Goal: Information Seeking & Learning: Find specific fact

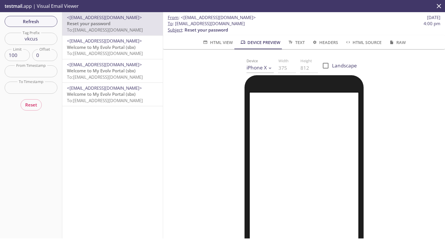
scroll to position [122, 0]
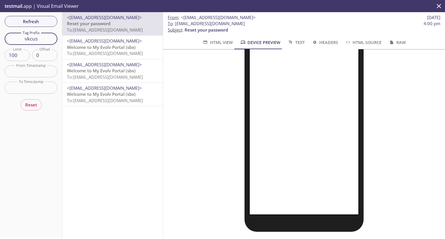
drag, startPoint x: 42, startPoint y: 39, endPoint x: 29, endPoint y: 39, distance: 13.0
click at [29, 39] on input "vkcus" at bounding box center [31, 39] width 53 height 12
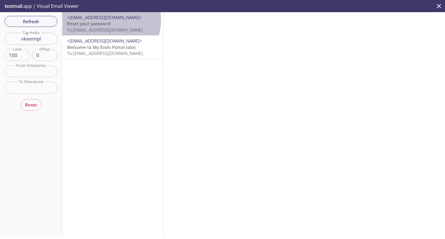
click at [110, 21] on span "Reset your password" at bounding box center [88, 24] width 43 height 6
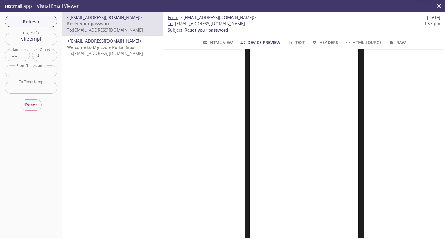
scroll to position [63, 0]
click at [42, 41] on input "vkeempl" at bounding box center [31, 39] width 53 height 12
drag, startPoint x: 42, startPoint y: 41, endPoint x: 12, endPoint y: 41, distance: 30.1
click at [12, 41] on input "vkeempl" at bounding box center [31, 39] width 53 height 12
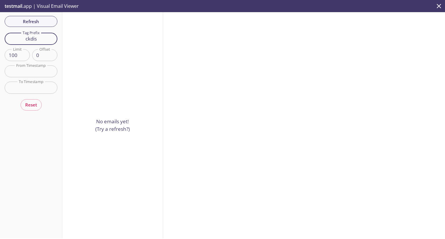
click at [25, 40] on input "ckdis" at bounding box center [31, 39] width 53 height 12
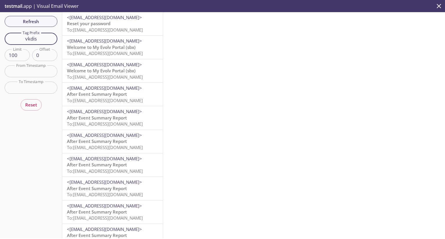
click at [39, 37] on input "vkdis" at bounding box center [31, 39] width 53 height 12
type input "vkdist"
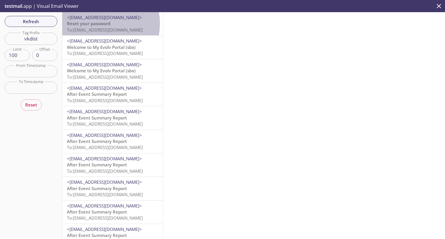
click at [95, 24] on span "Reset your password" at bounding box center [88, 24] width 43 height 6
click at [85, 26] on span "Reset your password" at bounding box center [88, 24] width 43 height 6
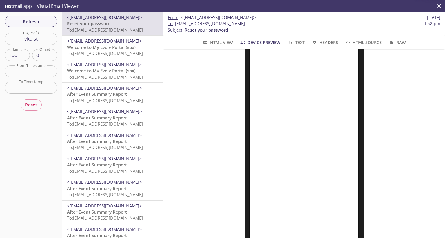
scroll to position [65, 0]
